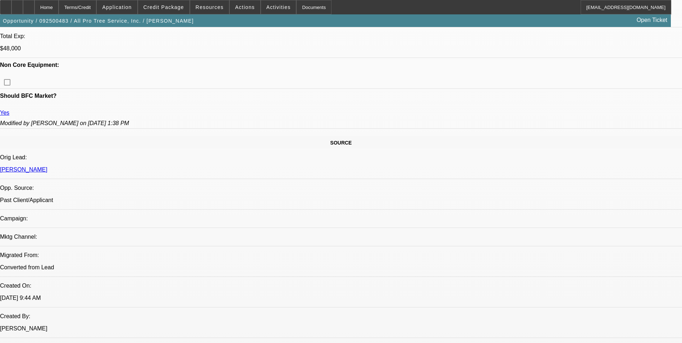
select select "0"
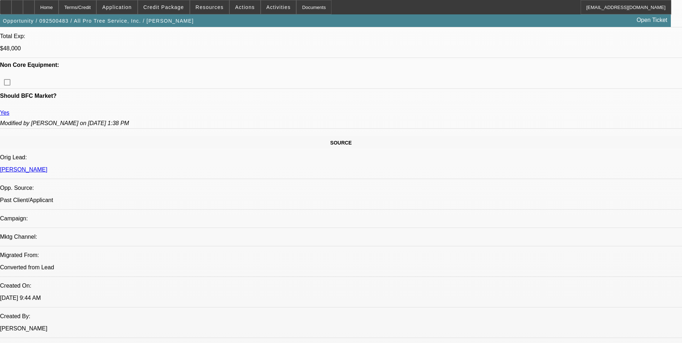
select select "0"
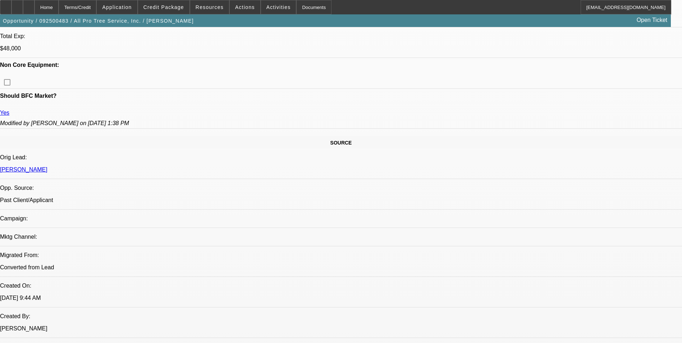
select select "0"
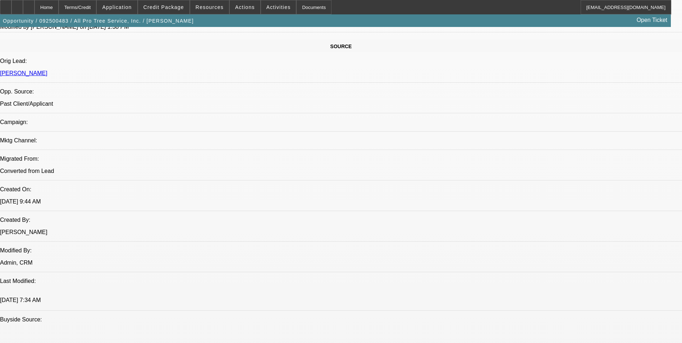
select select "1"
select select "6"
select select "1"
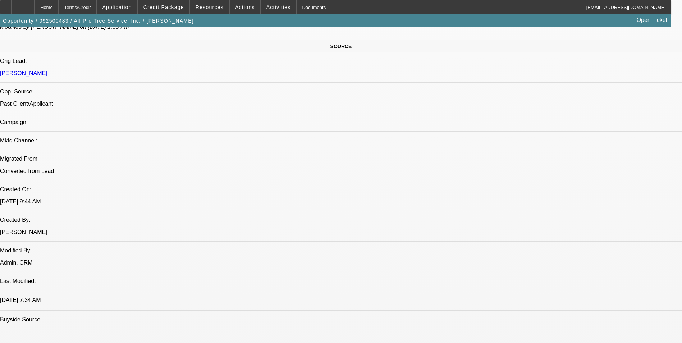
select select "6"
select select "1"
select select "6"
select select "1"
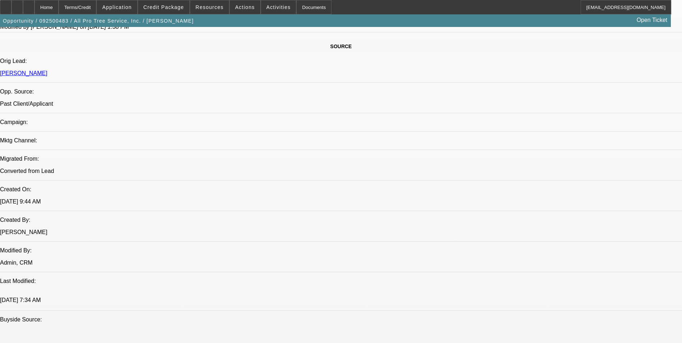
select select "1"
select select "6"
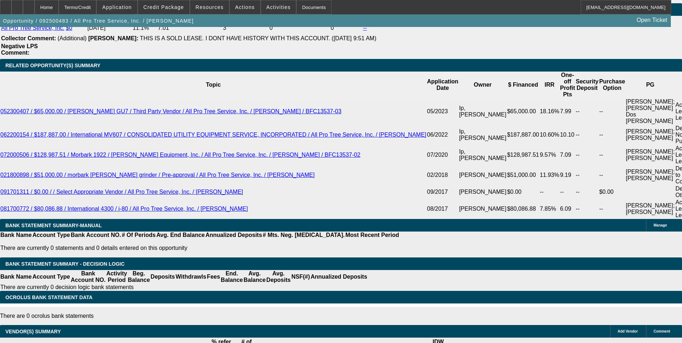
scroll to position [1170, 0]
